Goal: Find specific page/section: Find specific page/section

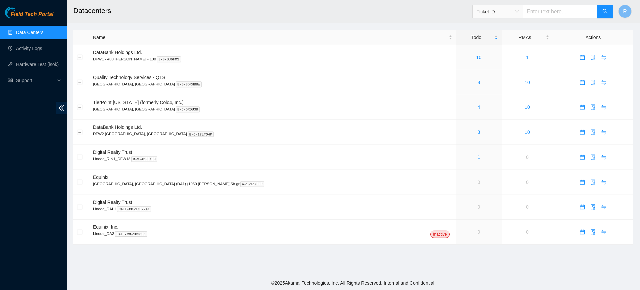
click at [39, 34] on link "Data Centers" at bounding box center [29, 32] width 27 height 5
click at [35, 30] on link "Data Centers" at bounding box center [29, 32] width 27 height 5
click at [31, 47] on link "Activity Logs" at bounding box center [29, 48] width 26 height 5
